Goal: Task Accomplishment & Management: Contribute content

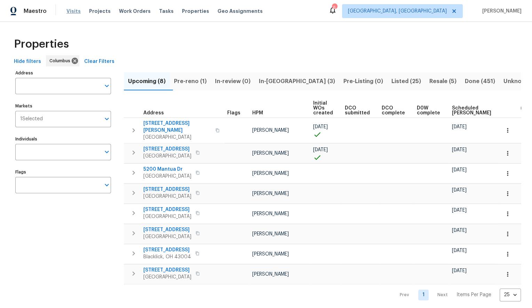
click at [69, 9] on span "Visits" at bounding box center [73, 11] width 14 height 7
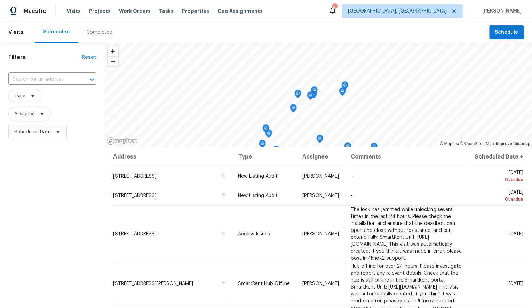
click at [98, 30] on div "Completed" at bounding box center [99, 32] width 26 height 7
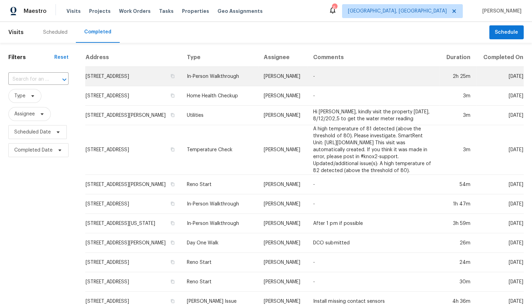
click at [119, 85] on td "[STREET_ADDRESS]" at bounding box center [133, 76] width 96 height 19
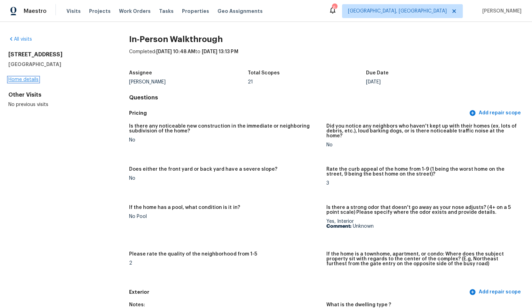
click at [17, 79] on link "Home details" at bounding box center [23, 79] width 30 height 5
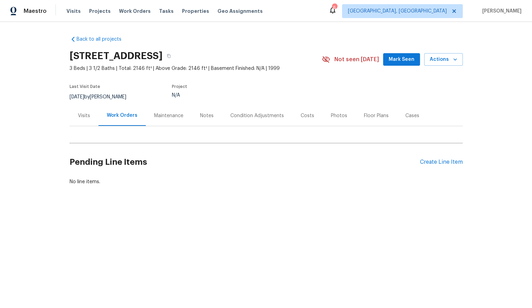
click at [210, 117] on div "Notes" at bounding box center [207, 115] width 14 height 7
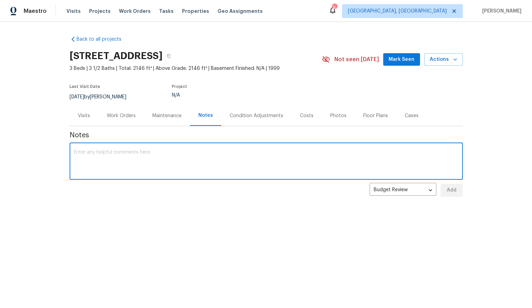
click at [207, 167] on textarea at bounding box center [266, 162] width 385 height 24
type textarea "T"
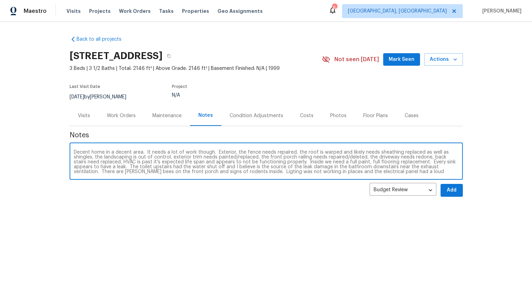
scroll to position [5, 0]
click at [196, 174] on textarea "Decent home in a decent area. It needs a lot of work though. Exterior, the fenc…" at bounding box center [266, 162] width 385 height 24
click at [323, 172] on textarea "Decent home in a decent area. It needs a lot of work though. Exterior, the fenc…" at bounding box center [266, 162] width 385 height 24
type textarea "Decent home in a decent area. It needs a lot of work though. Exterior, the fenc…"
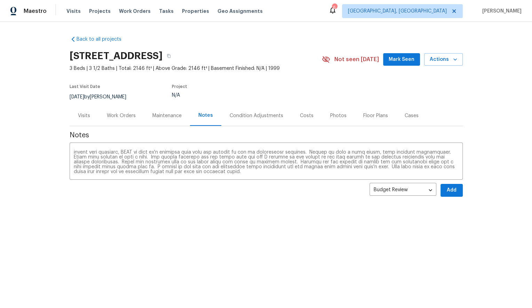
drag, startPoint x: 336, startPoint y: 176, endPoint x: 340, endPoint y: 144, distance: 32.2
click at [340, 144] on div "Notes x ​ Budget Review budget_review ​ Add" at bounding box center [266, 164] width 393 height 76
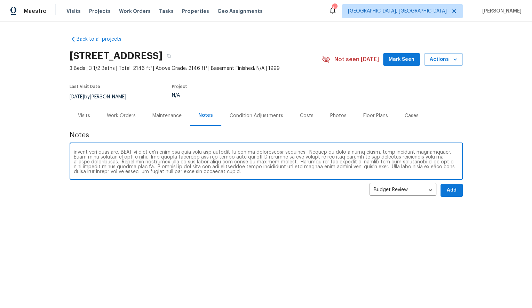
scroll to position [0, 0]
drag, startPoint x: 320, startPoint y: 169, endPoint x: 324, endPoint y: 146, distance: 22.9
click at [324, 146] on div "x ​" at bounding box center [266, 161] width 393 height 35
click at [450, 192] on span "Add" at bounding box center [451, 190] width 11 height 9
